Goal: Task Accomplishment & Management: Use online tool/utility

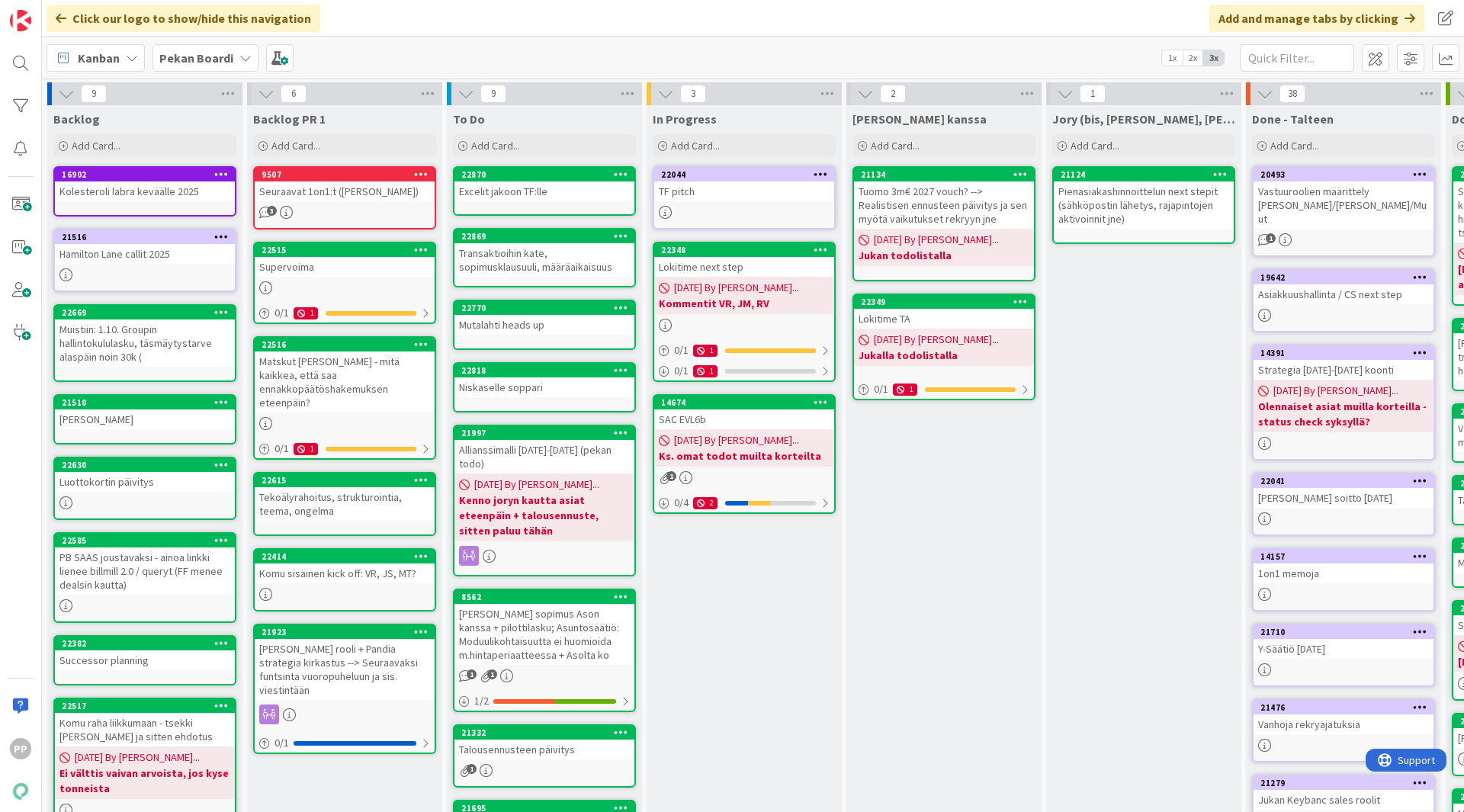
scroll to position [36, 0]
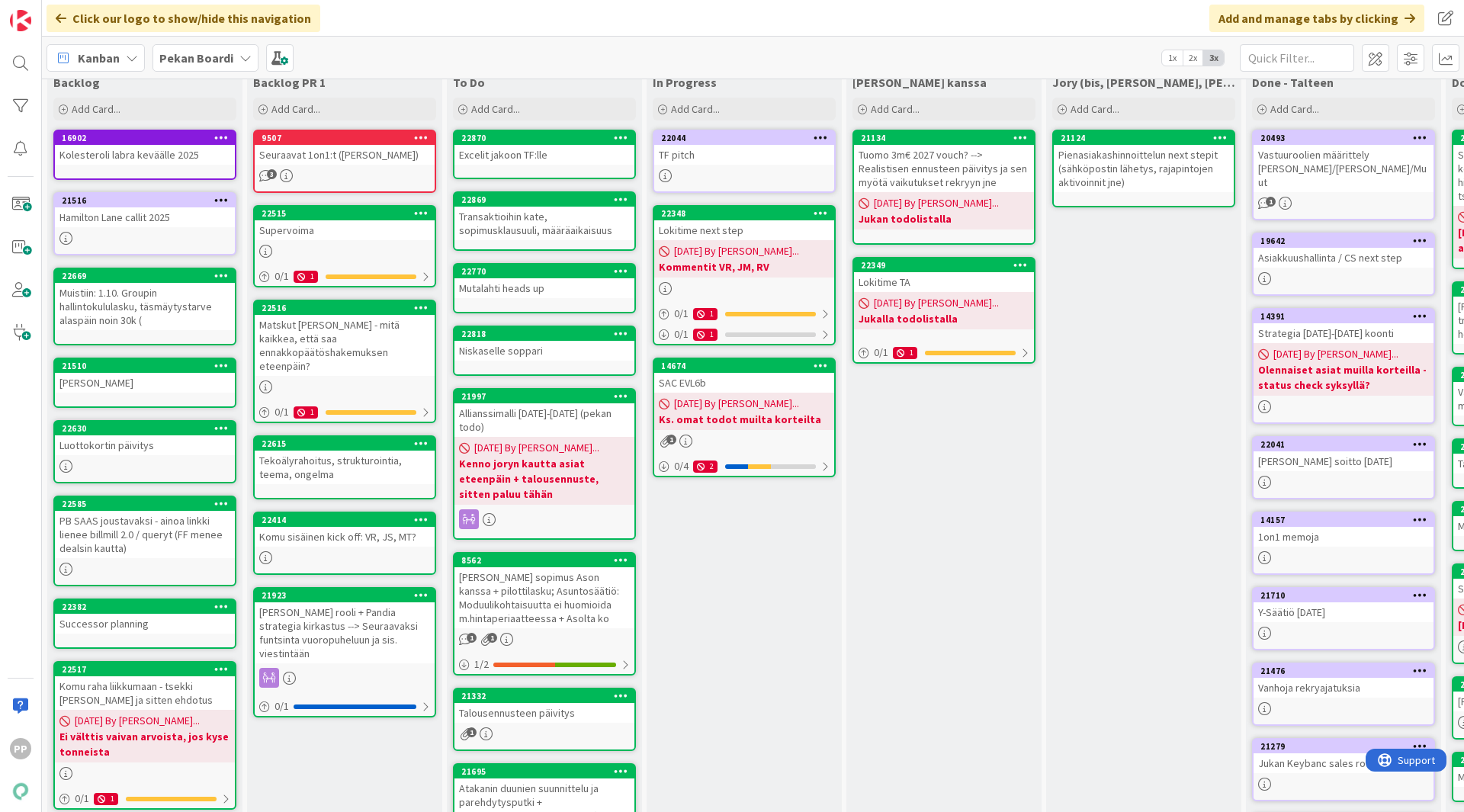
click at [232, 62] on div "Pekan Boardi" at bounding box center [205, 58] width 106 height 27
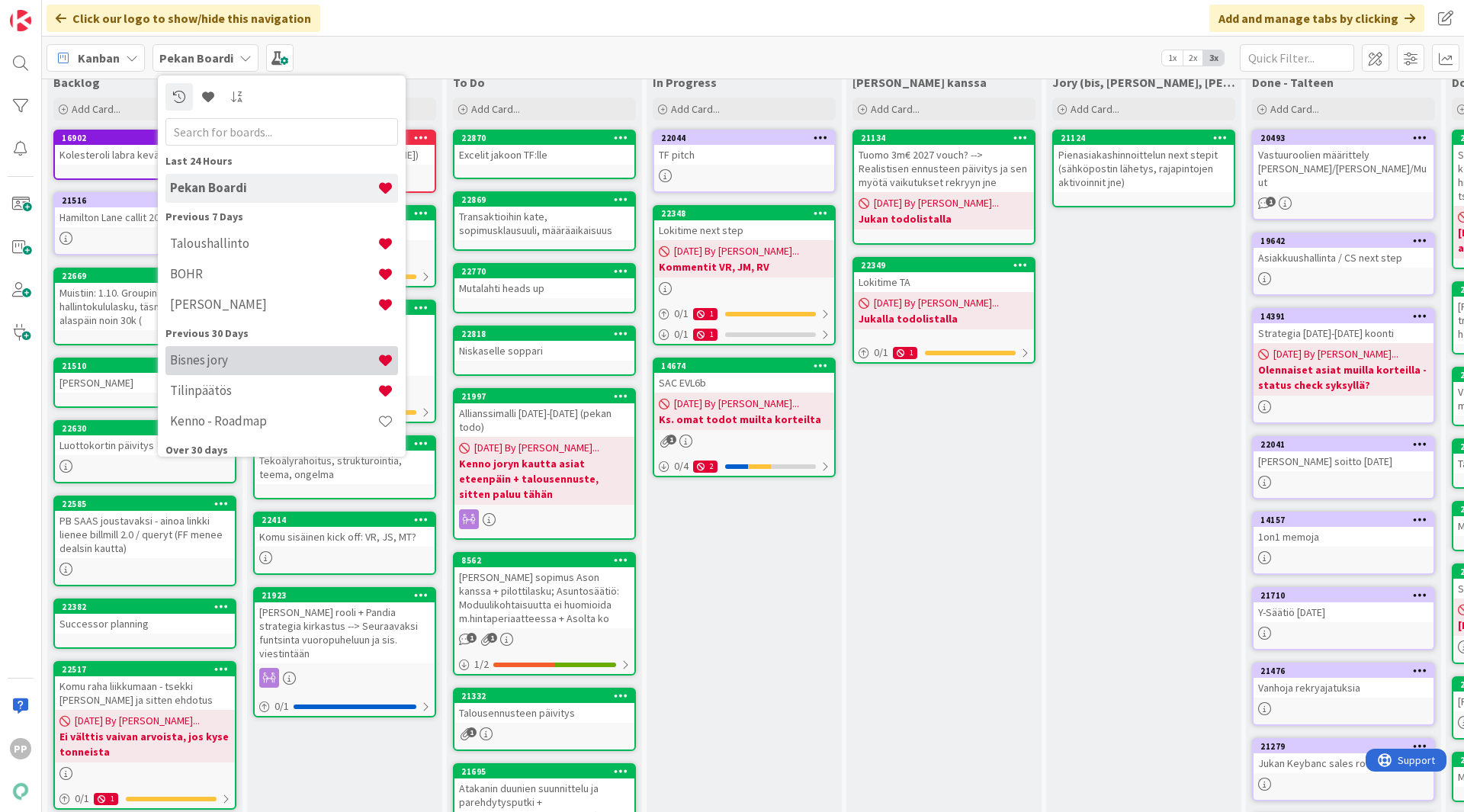
click at [262, 357] on h4 "Bisnes jory" at bounding box center [273, 360] width 207 height 16
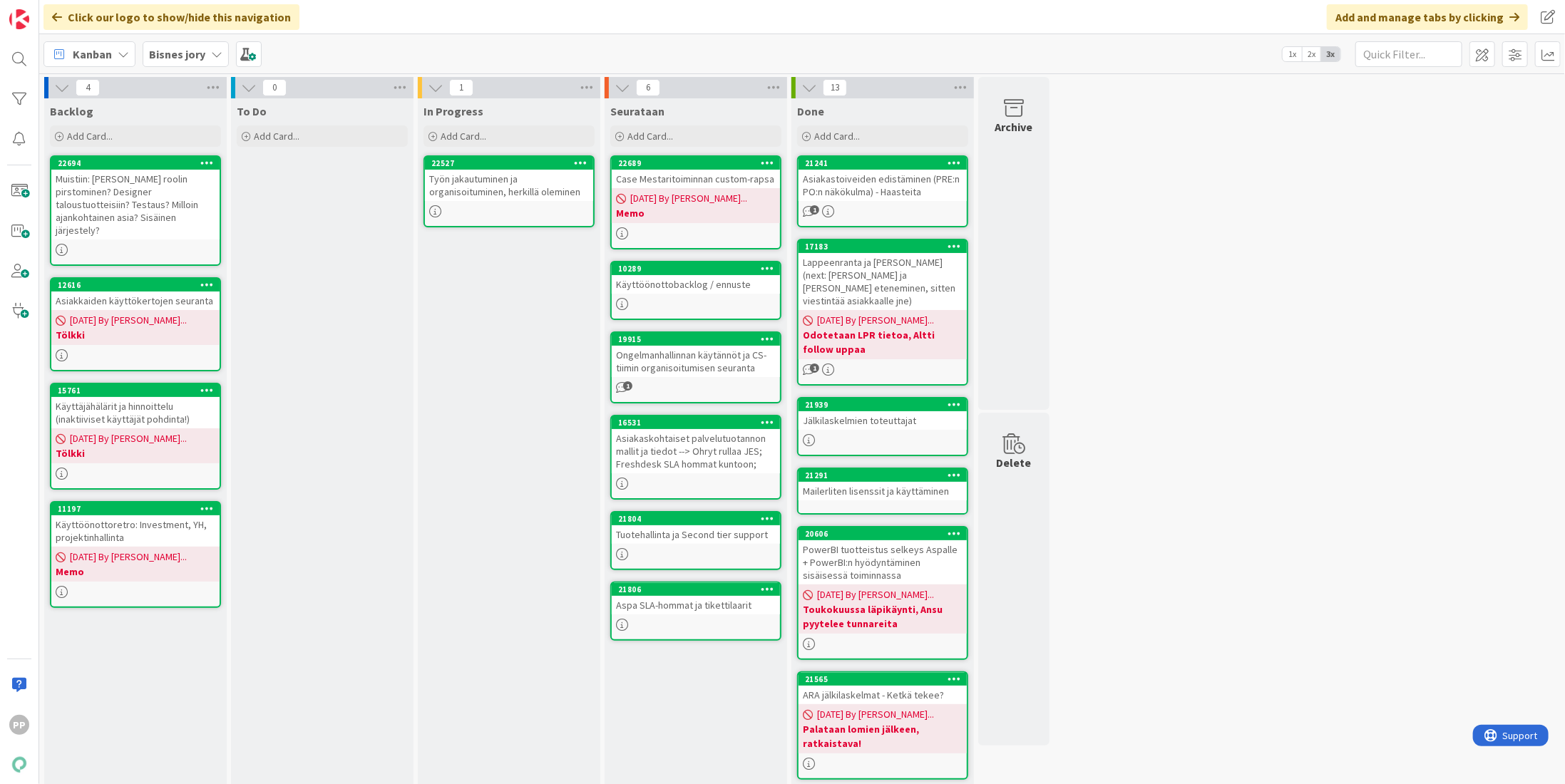
click at [508, 177] on div "Työn jakautuminen ja organisoituminen, herkillä oleminen" at bounding box center [509, 185] width 168 height 31
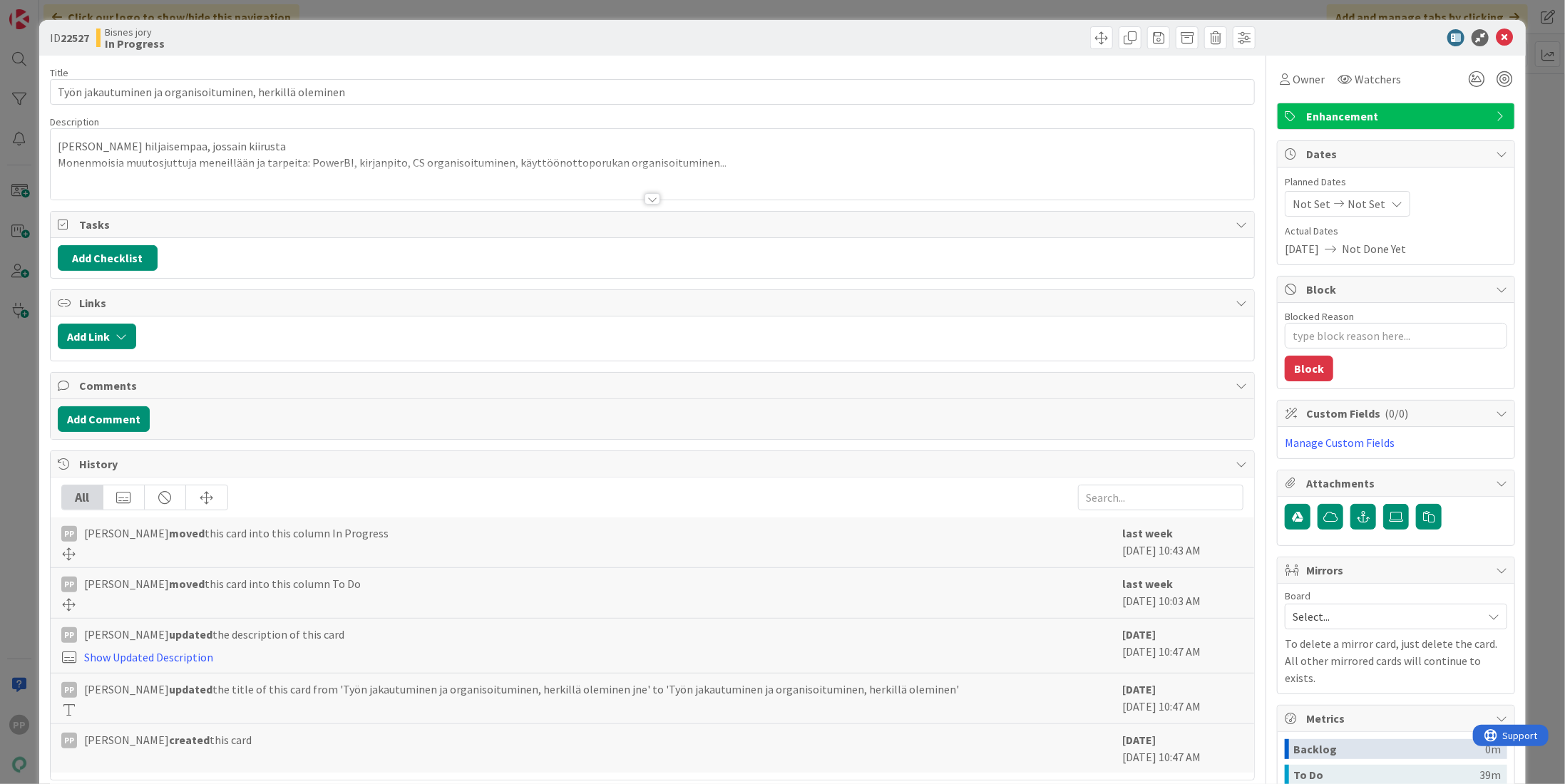
type textarea "x"
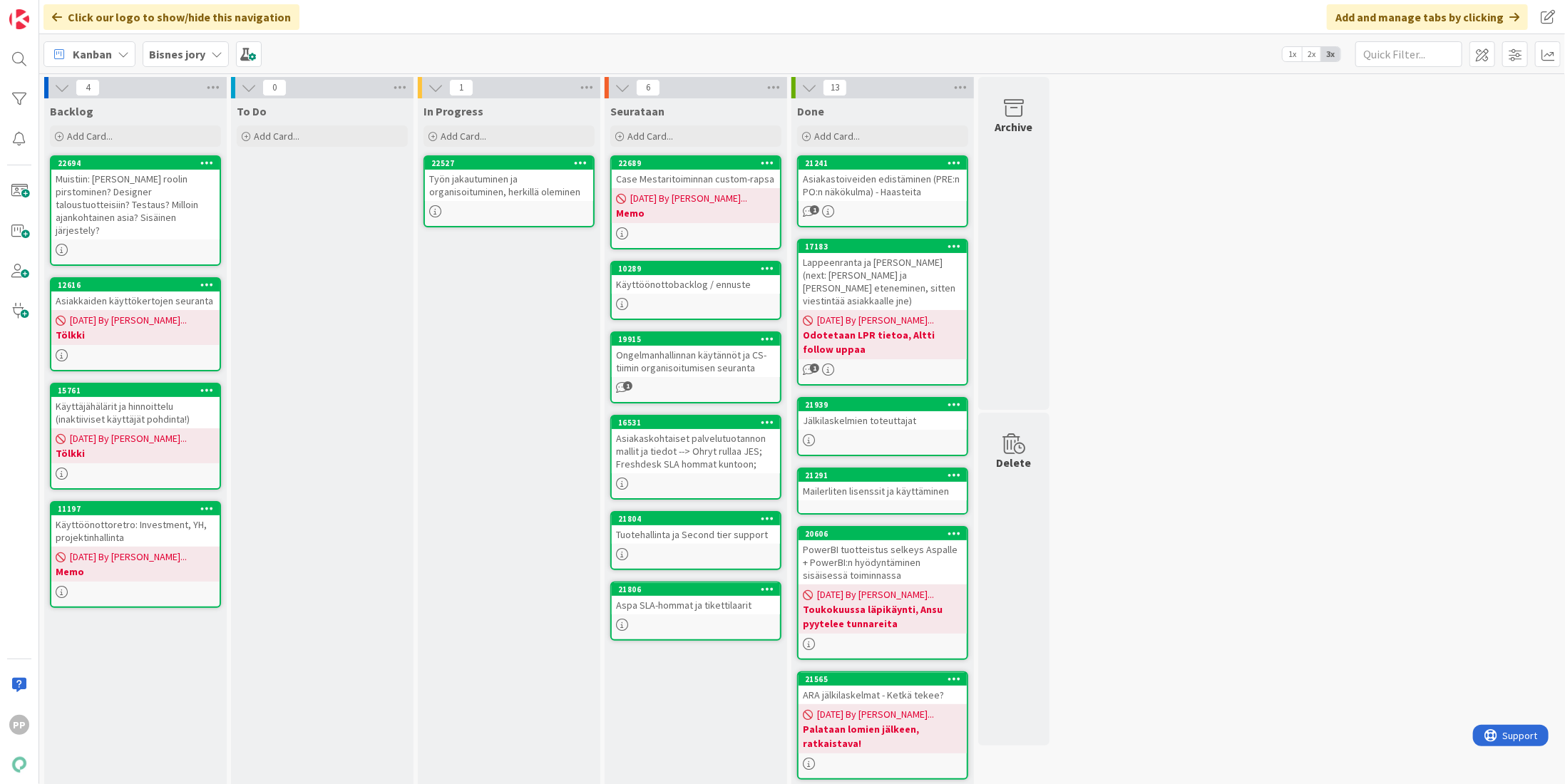
click at [505, 384] on div "In Progress Add Card... 22527 Työn jakautuminen ja organisoituminen, herkillä o…" at bounding box center [509, 609] width 183 height 1022
click at [499, 363] on div "In Progress Add Card... 22527 Työn jakautuminen ja organisoituminen, herkillä o…" at bounding box center [509, 609] width 183 height 1022
click at [470, 263] on div "In Progress Add Card... 22527 Työn jakautuminen ja organisoituminen, herkillä o…" at bounding box center [509, 609] width 183 height 1022
click at [376, 432] on div "To Do Add Card..." at bounding box center [322, 609] width 183 height 1022
